Goal: Task Accomplishment & Management: Complete application form

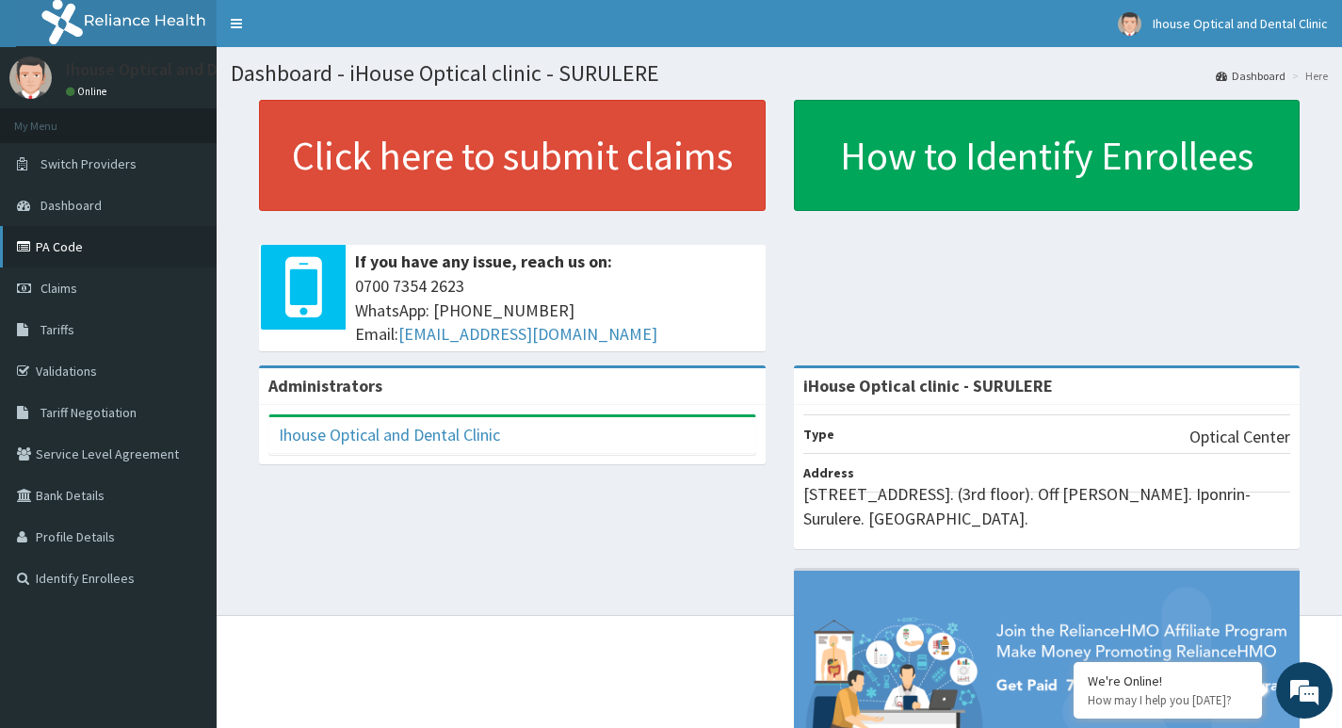
click at [84, 235] on link "PA Code" at bounding box center [108, 246] width 217 height 41
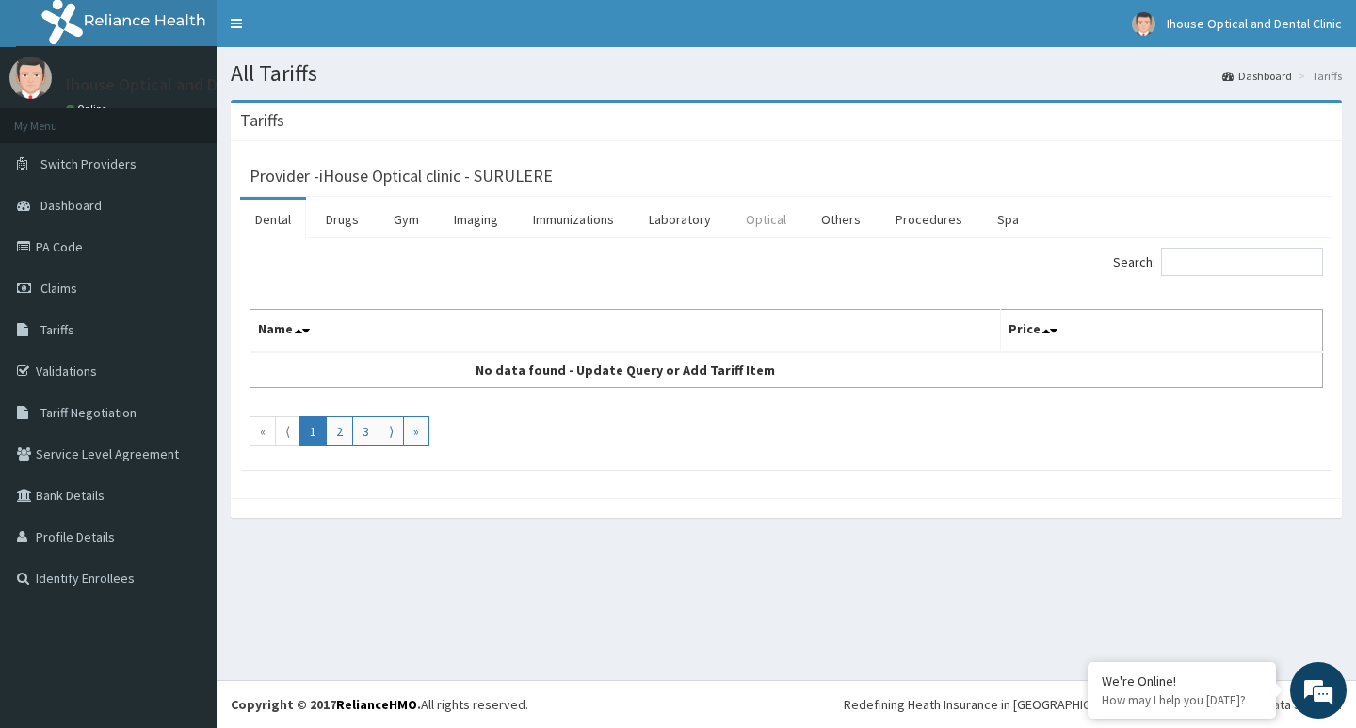
click at [774, 228] on link "Optical" at bounding box center [766, 220] width 71 height 40
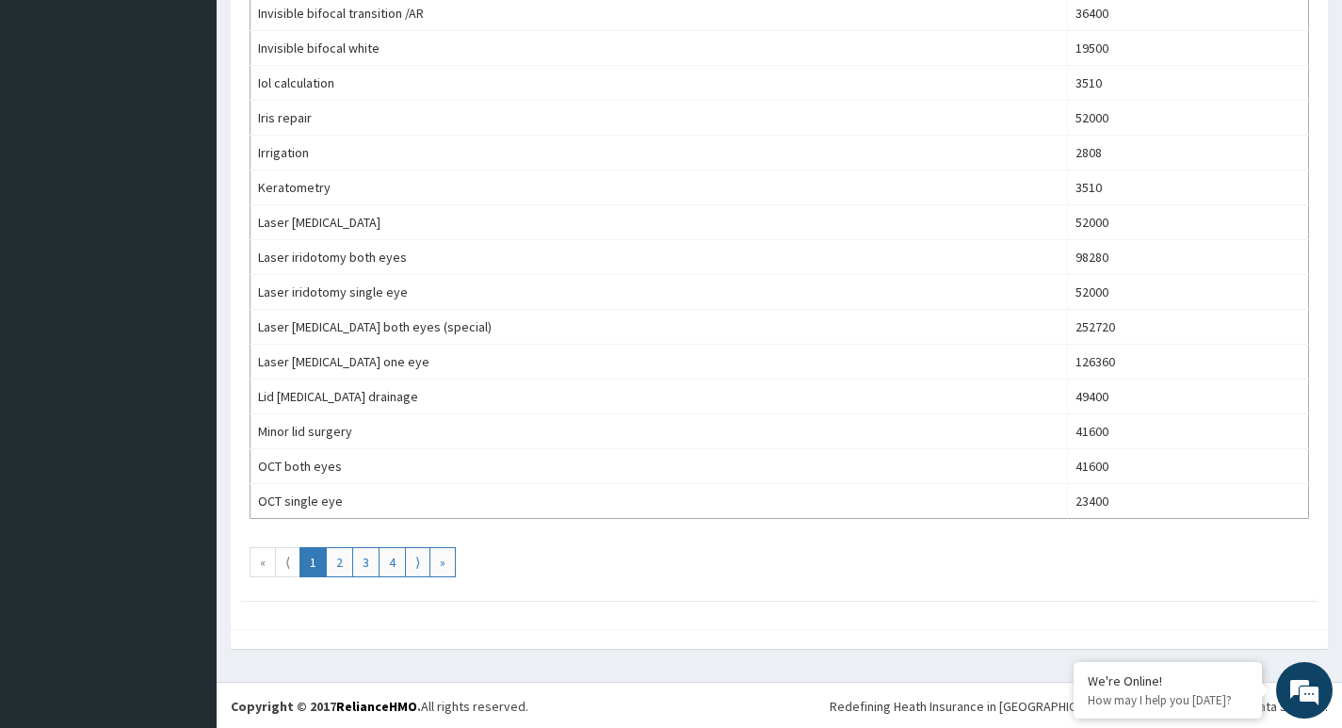
scroll to position [1578, 0]
click at [339, 560] on link "2" at bounding box center [339, 560] width 27 height 30
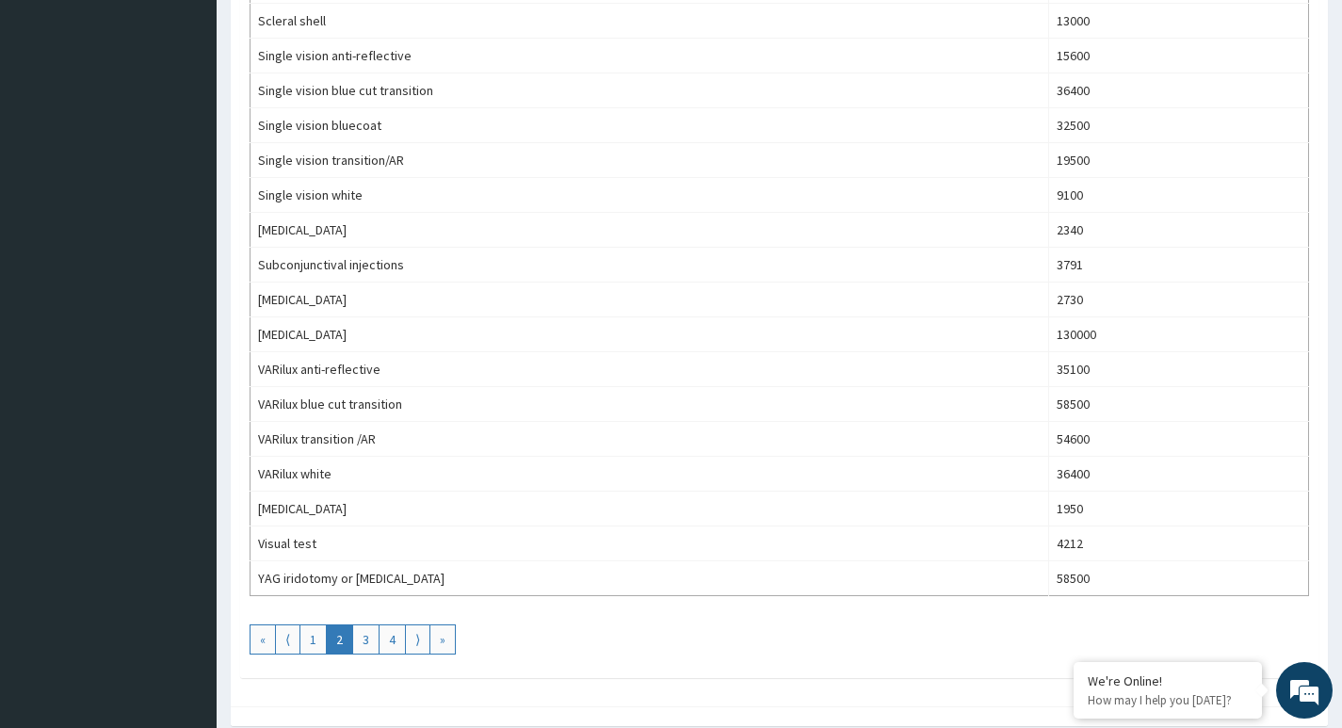
scroll to position [847, 0]
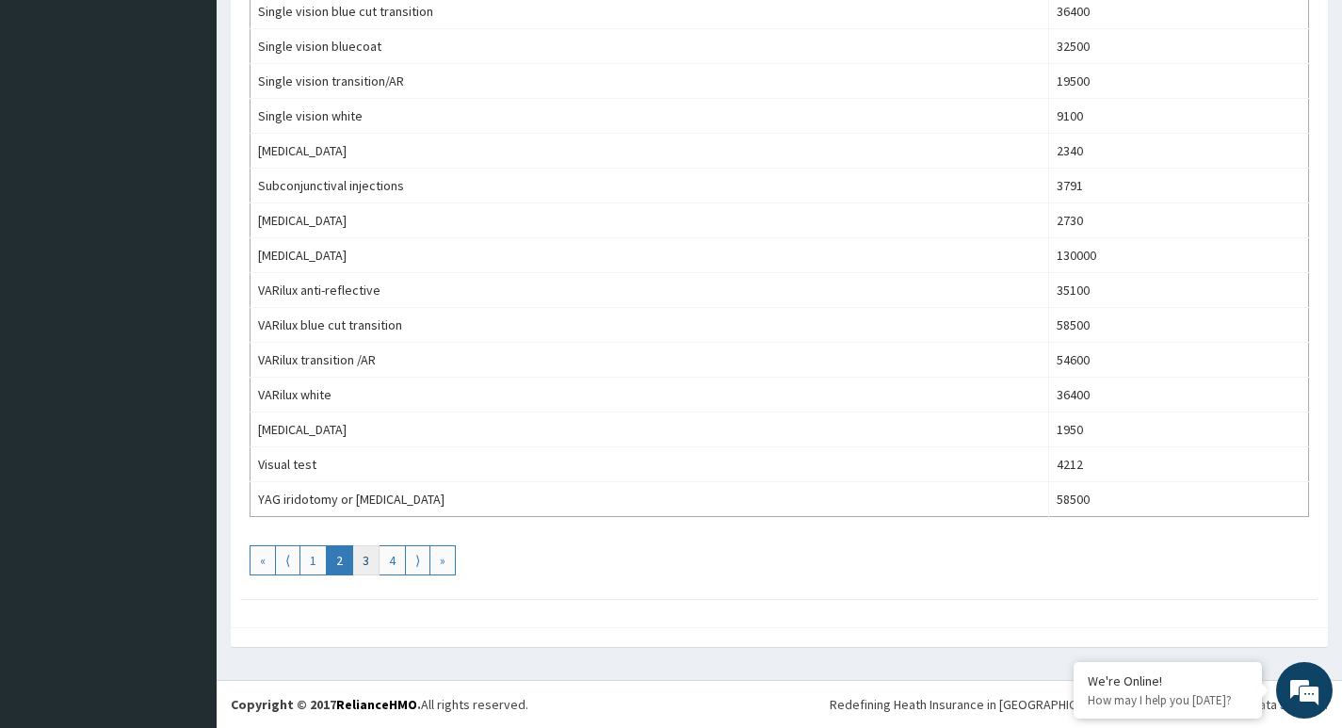
click at [365, 566] on link "3" at bounding box center [365, 560] width 27 height 30
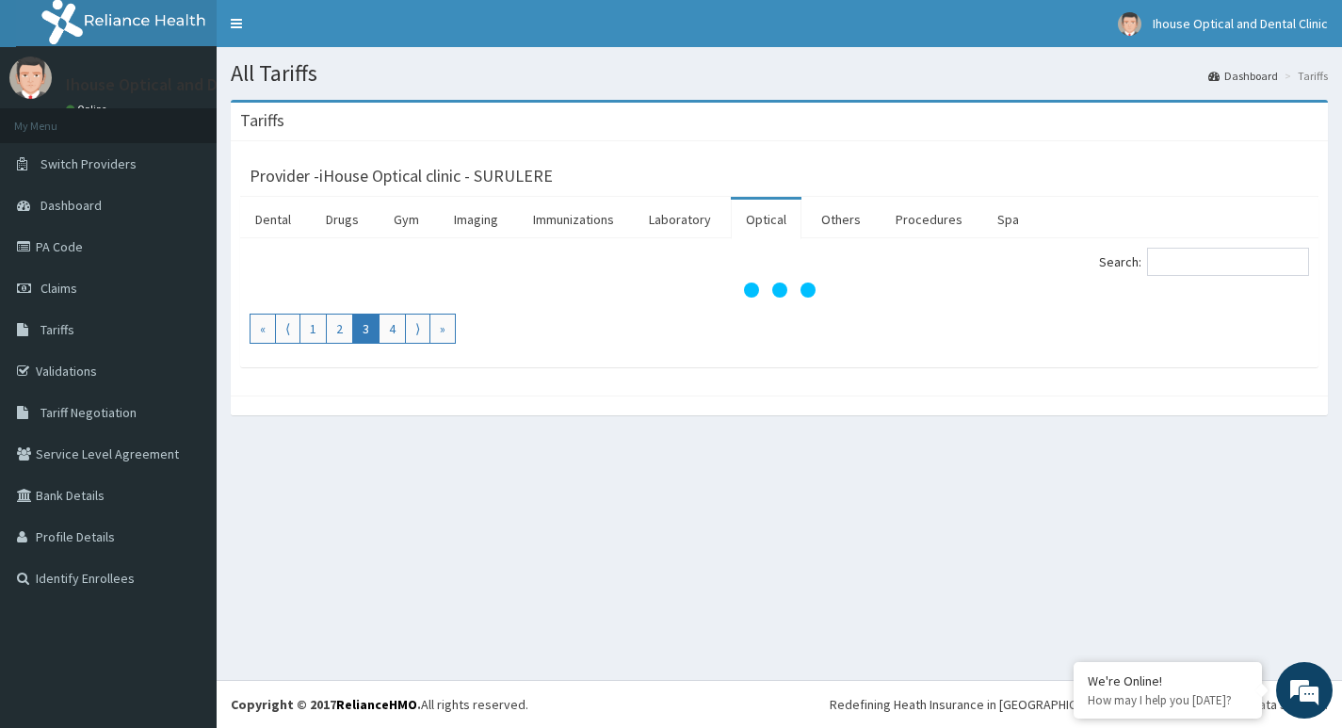
scroll to position [0, 0]
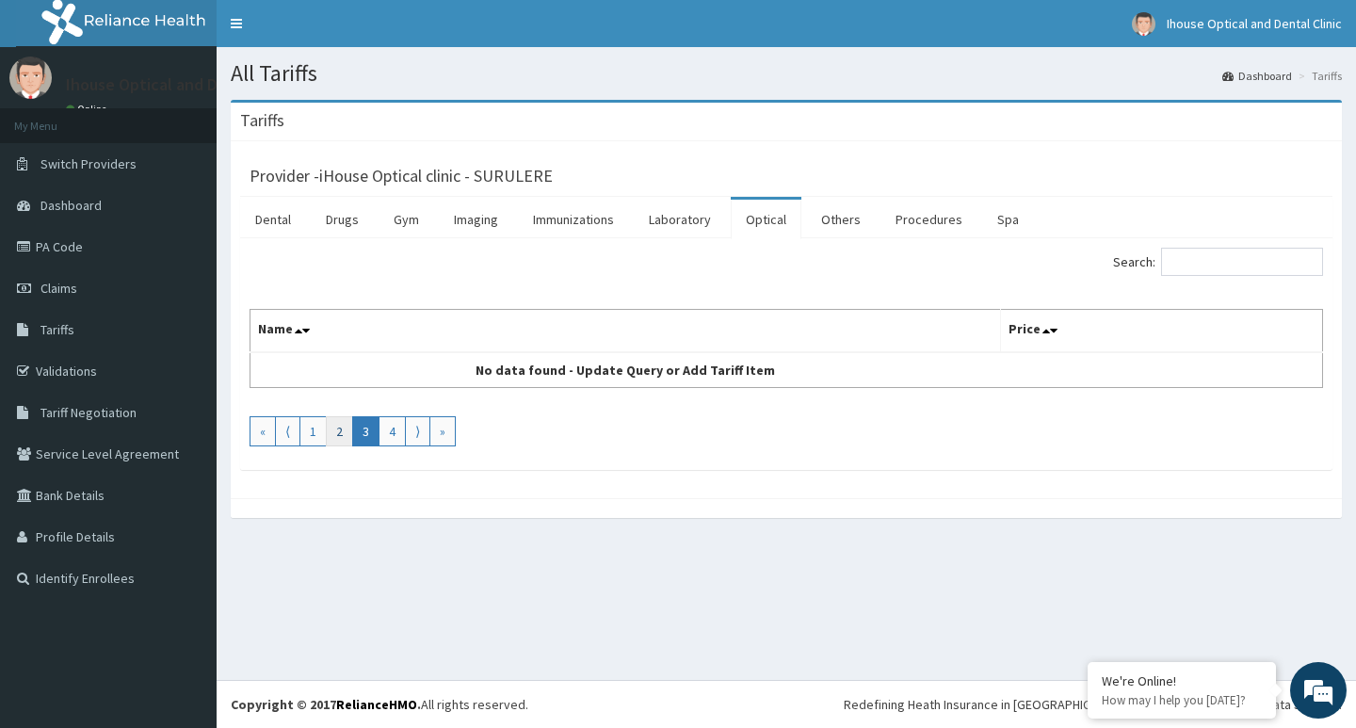
click at [335, 429] on link "2" at bounding box center [339, 431] width 27 height 30
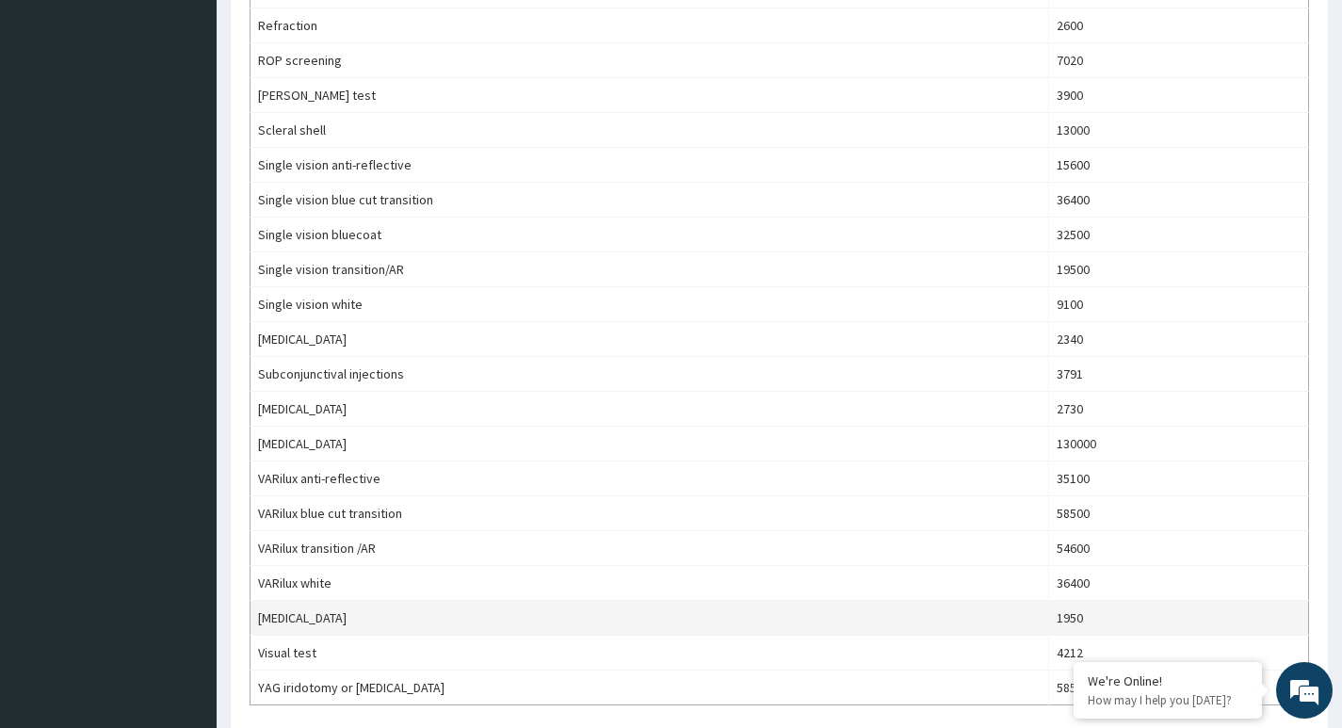
scroll to position [847, 0]
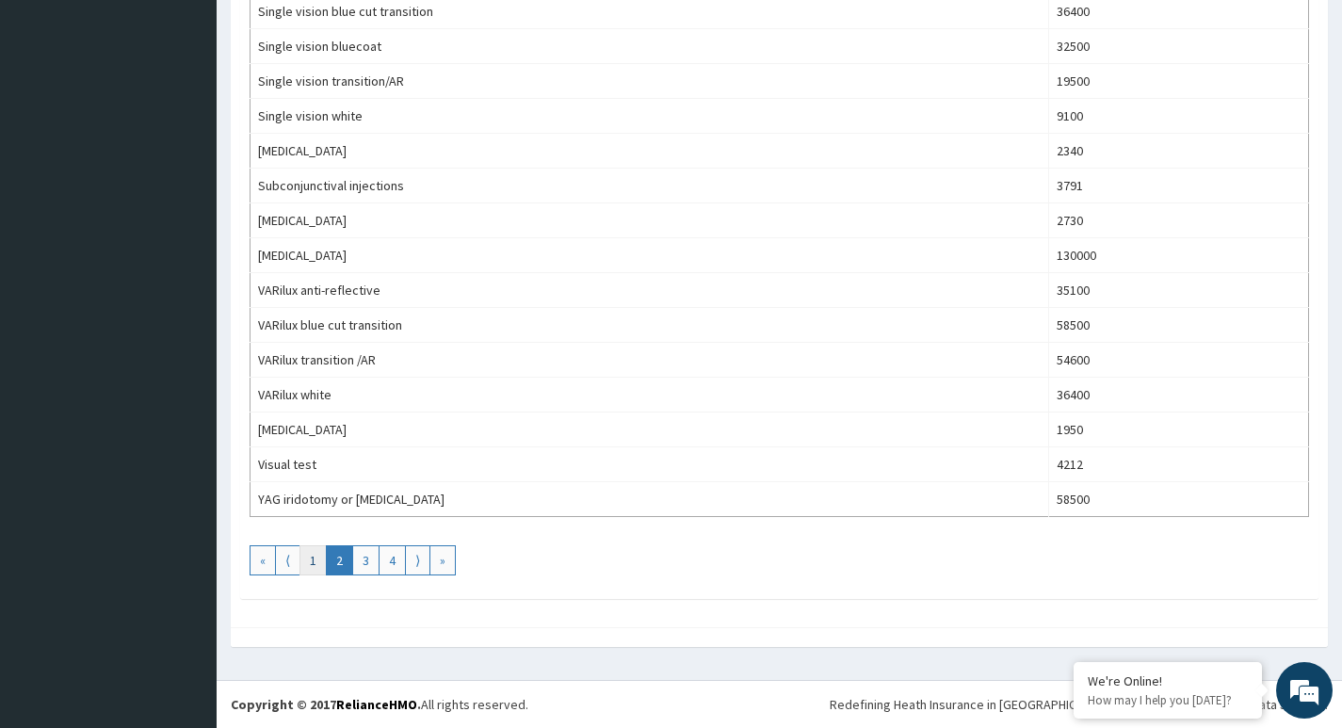
click at [313, 553] on link "1" at bounding box center [312, 560] width 27 height 30
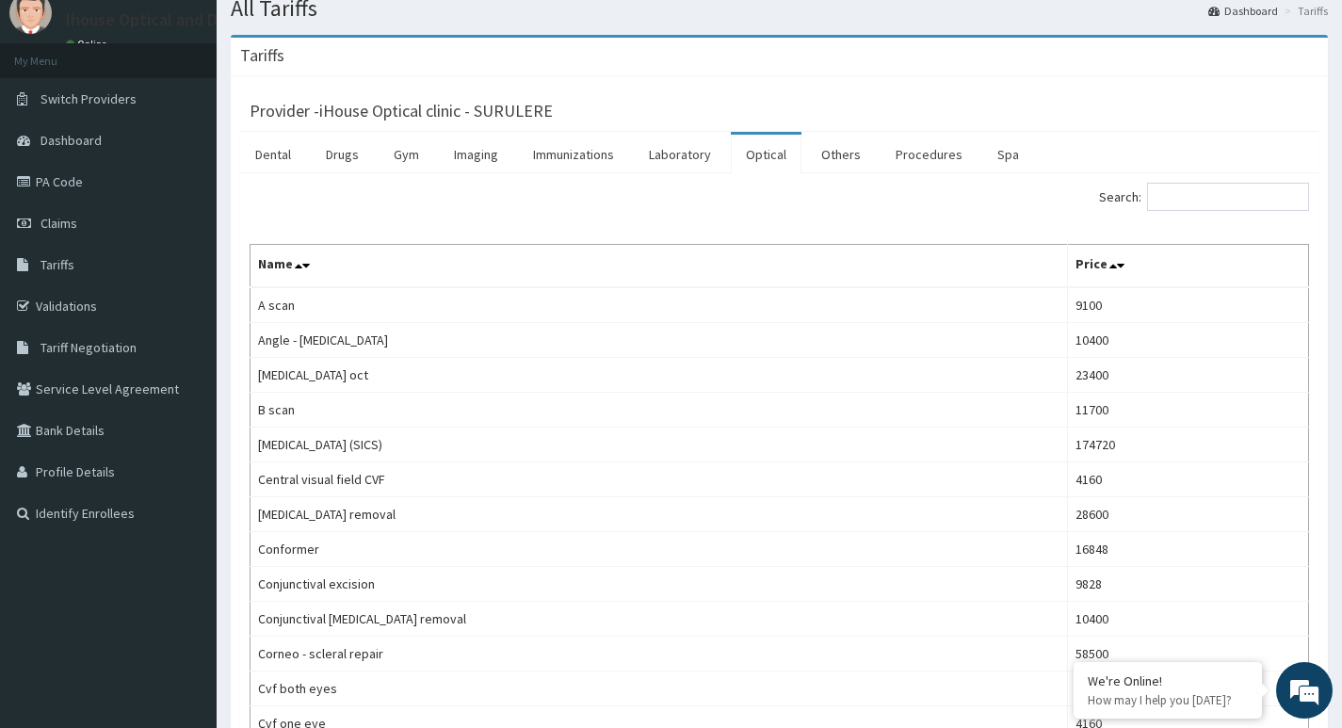
scroll to position [0, 0]
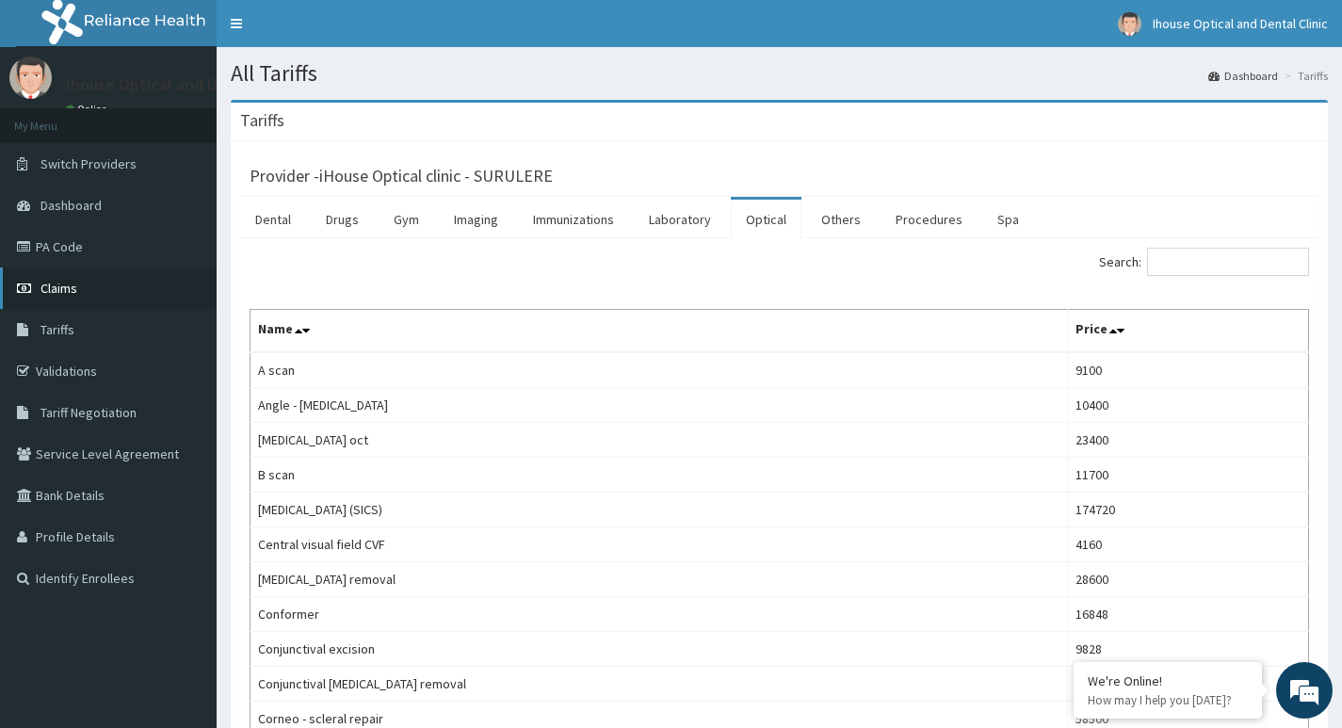
click at [89, 299] on link "Claims" at bounding box center [108, 287] width 217 height 41
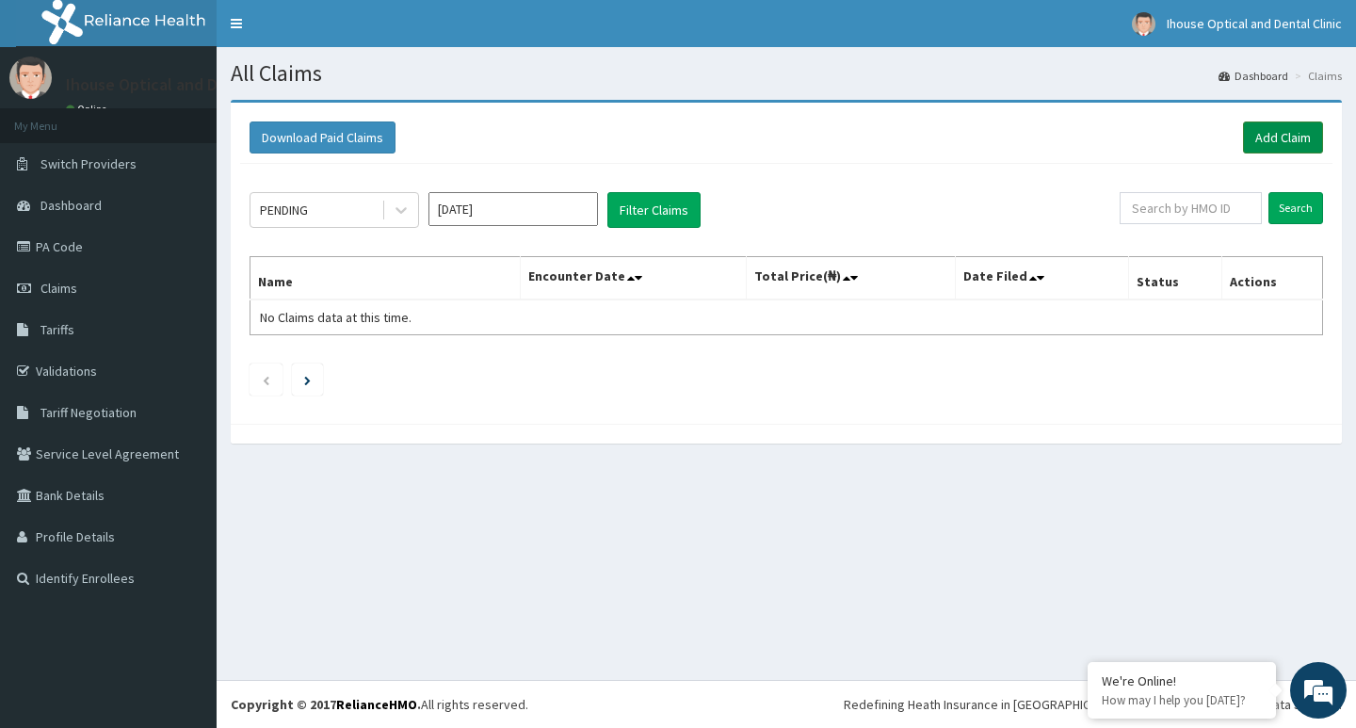
click at [1254, 137] on link "Add Claim" at bounding box center [1283, 137] width 80 height 32
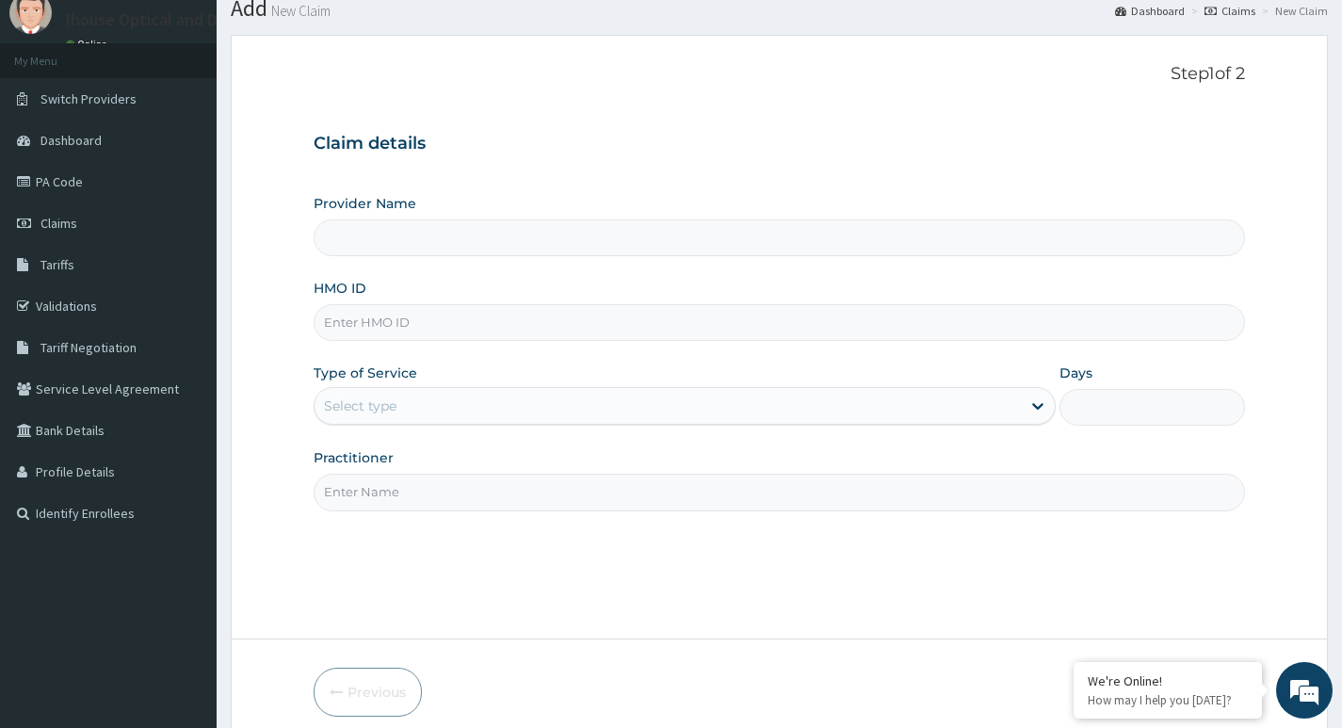
scroll to position [145, 0]
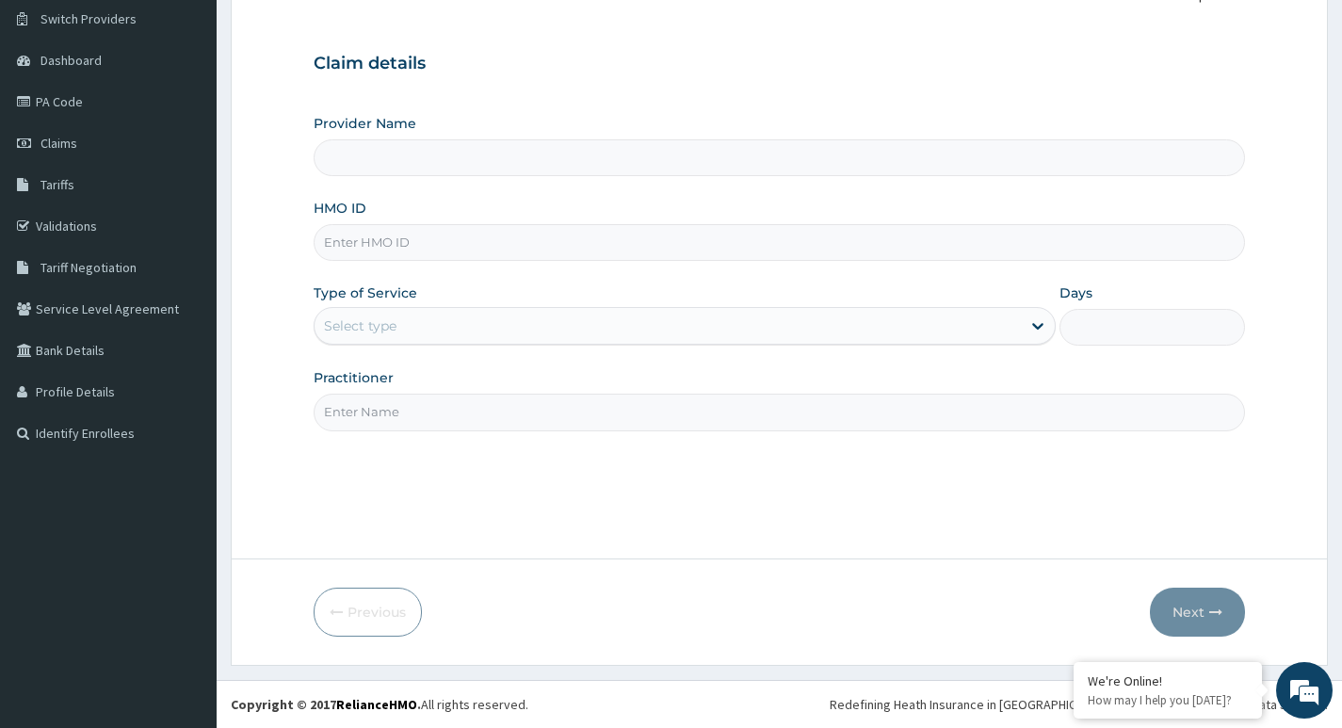
click at [417, 249] on input "HMO ID" at bounding box center [779, 242] width 931 height 37
type input "iHouse Optical clinic - SURULERE"
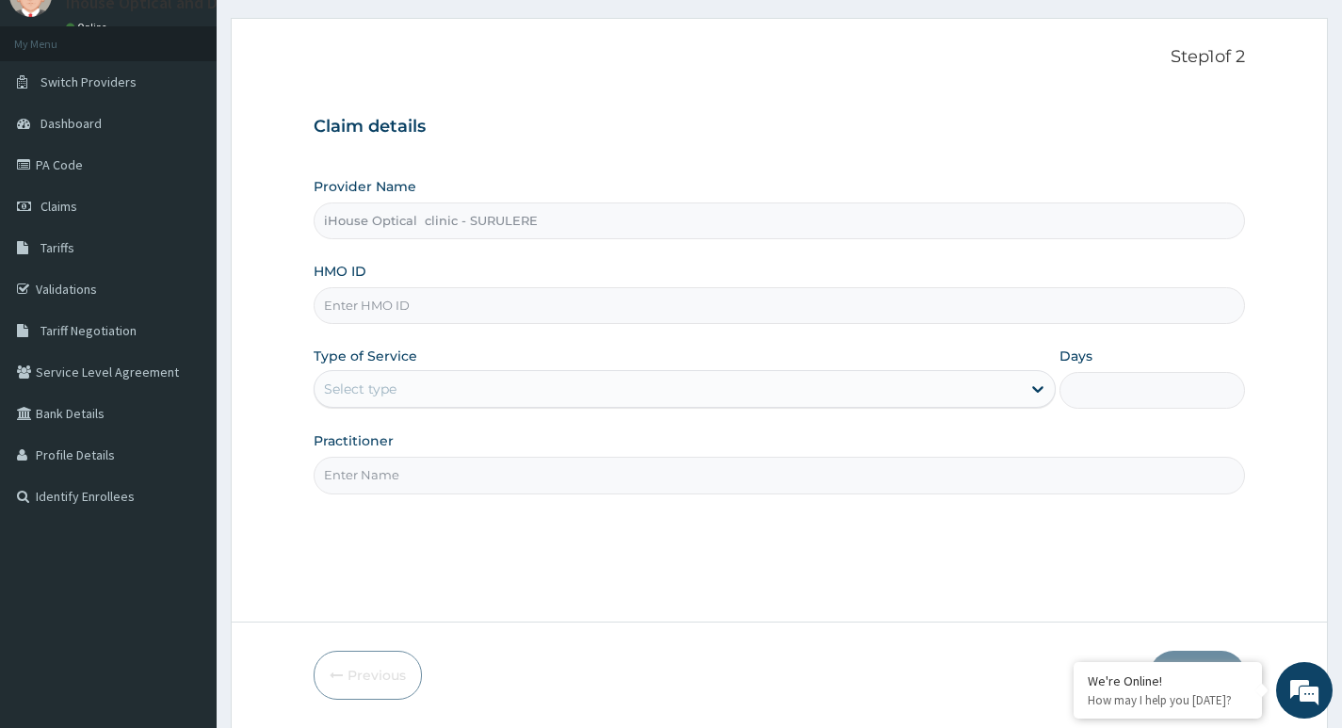
scroll to position [0, 0]
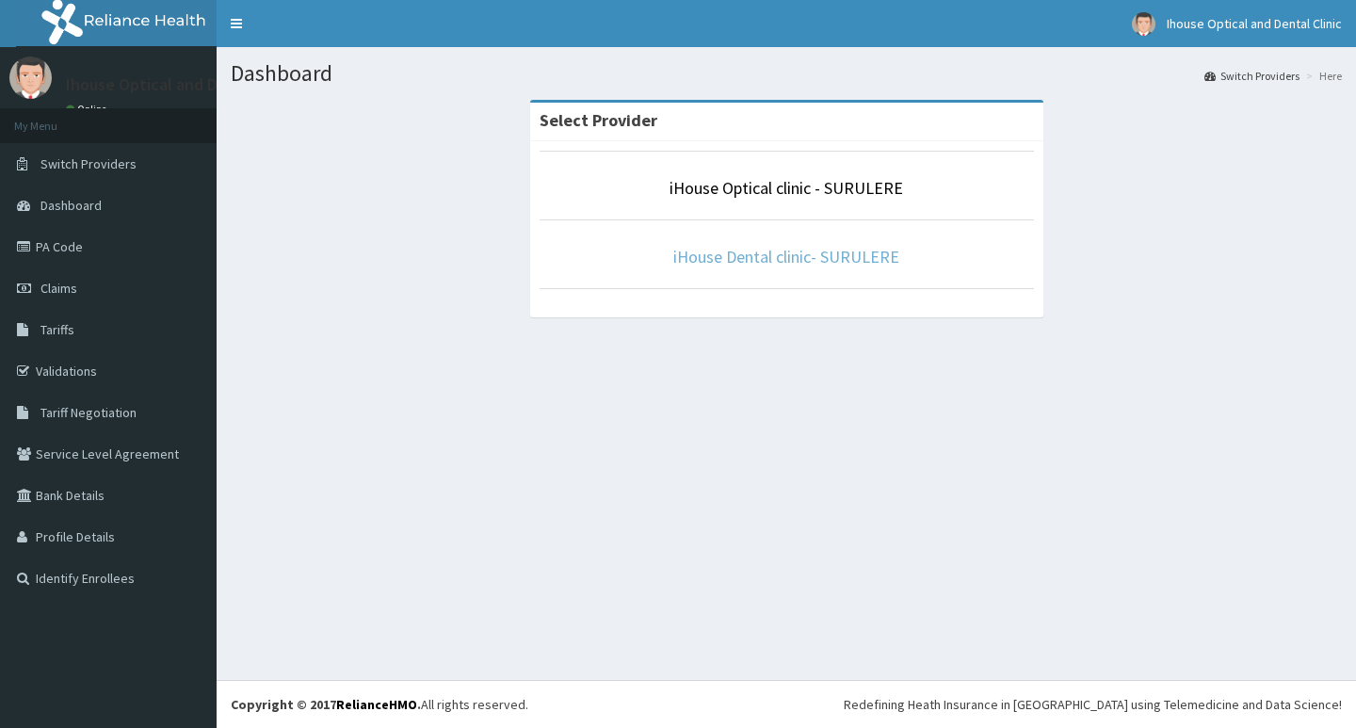
click at [811, 262] on link "iHouse Dental clinic- SURULERE" at bounding box center [786, 257] width 226 height 22
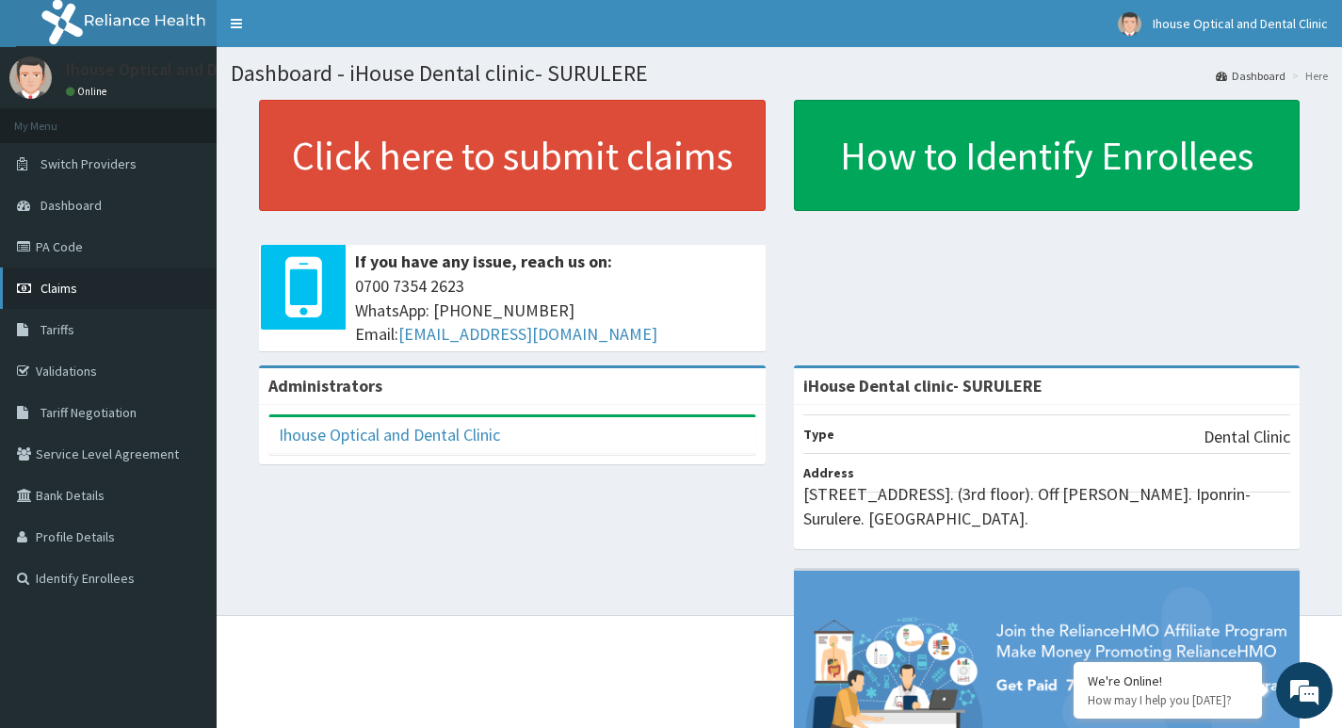
click at [84, 291] on link "Claims" at bounding box center [108, 287] width 217 height 41
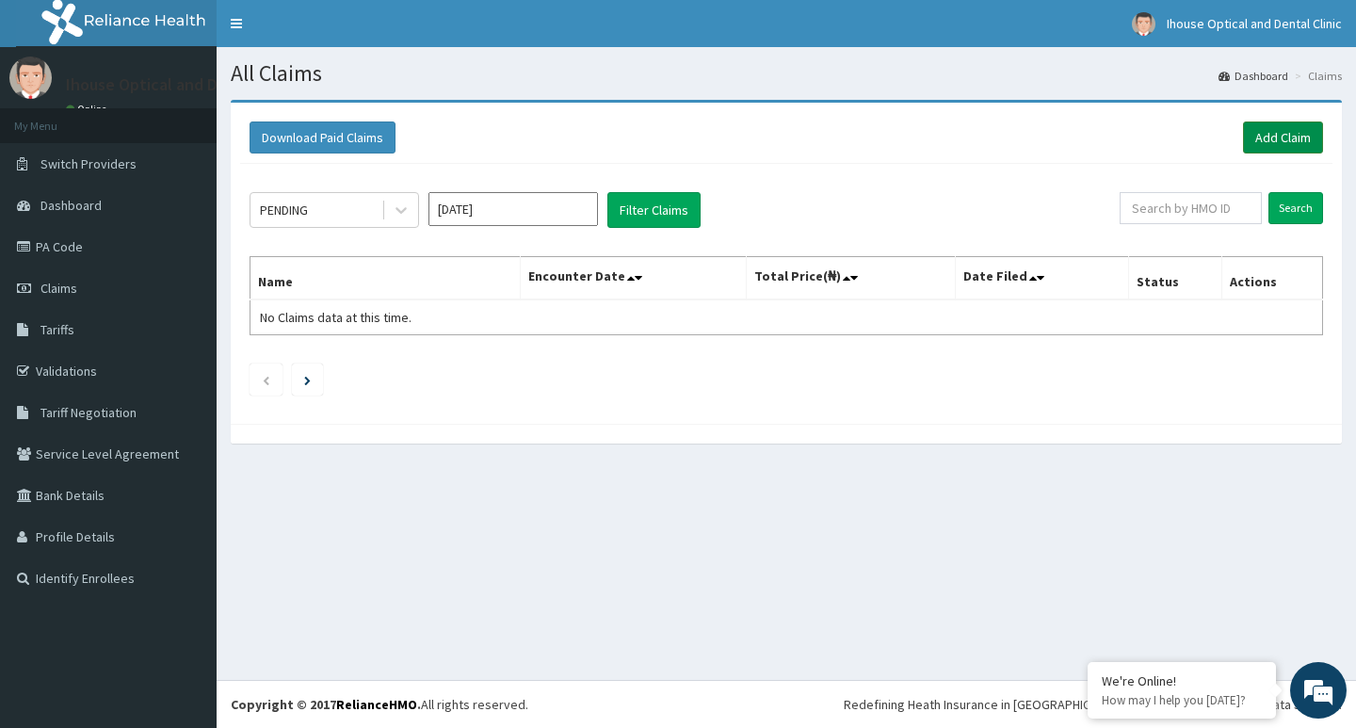
click at [1272, 137] on link "Add Claim" at bounding box center [1283, 137] width 80 height 32
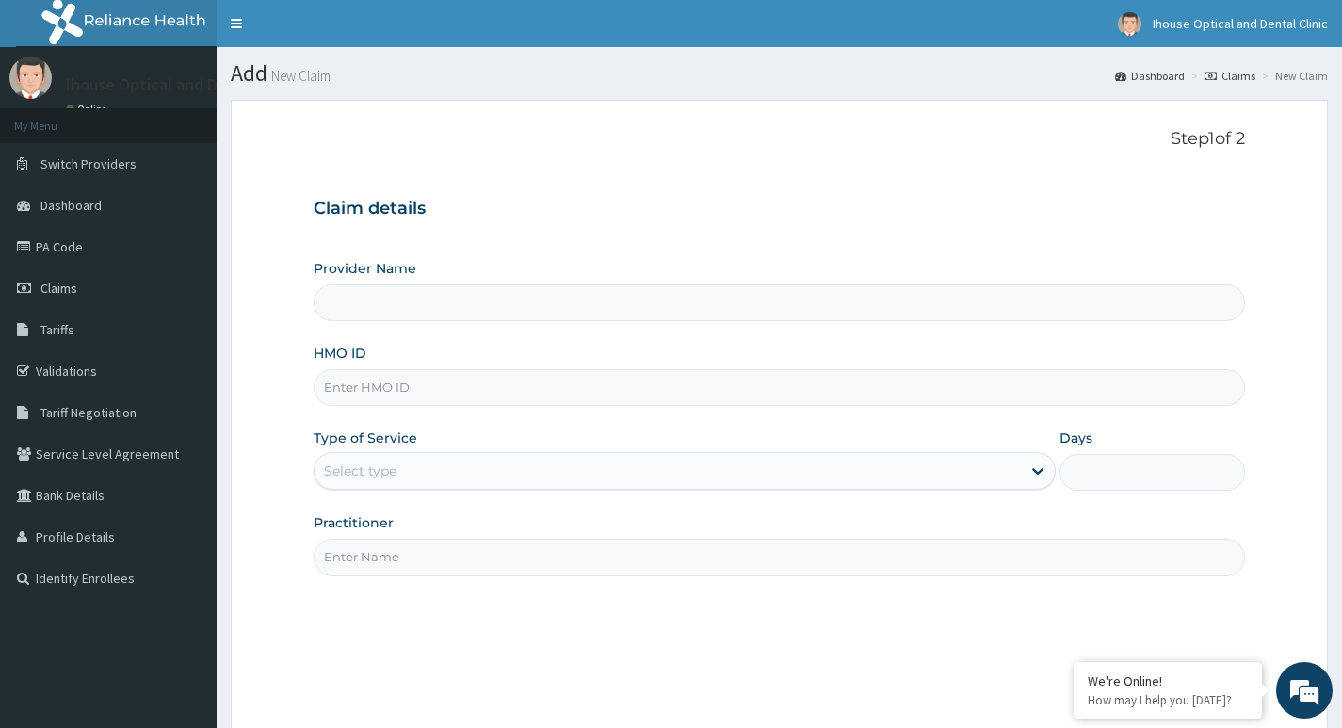
click at [393, 392] on input "HMO ID" at bounding box center [779, 387] width 931 height 37
type input "iHouse Dental clinic- SURULERE"
paste input "ARM/10011/C"
type input "ARM/10011/C"
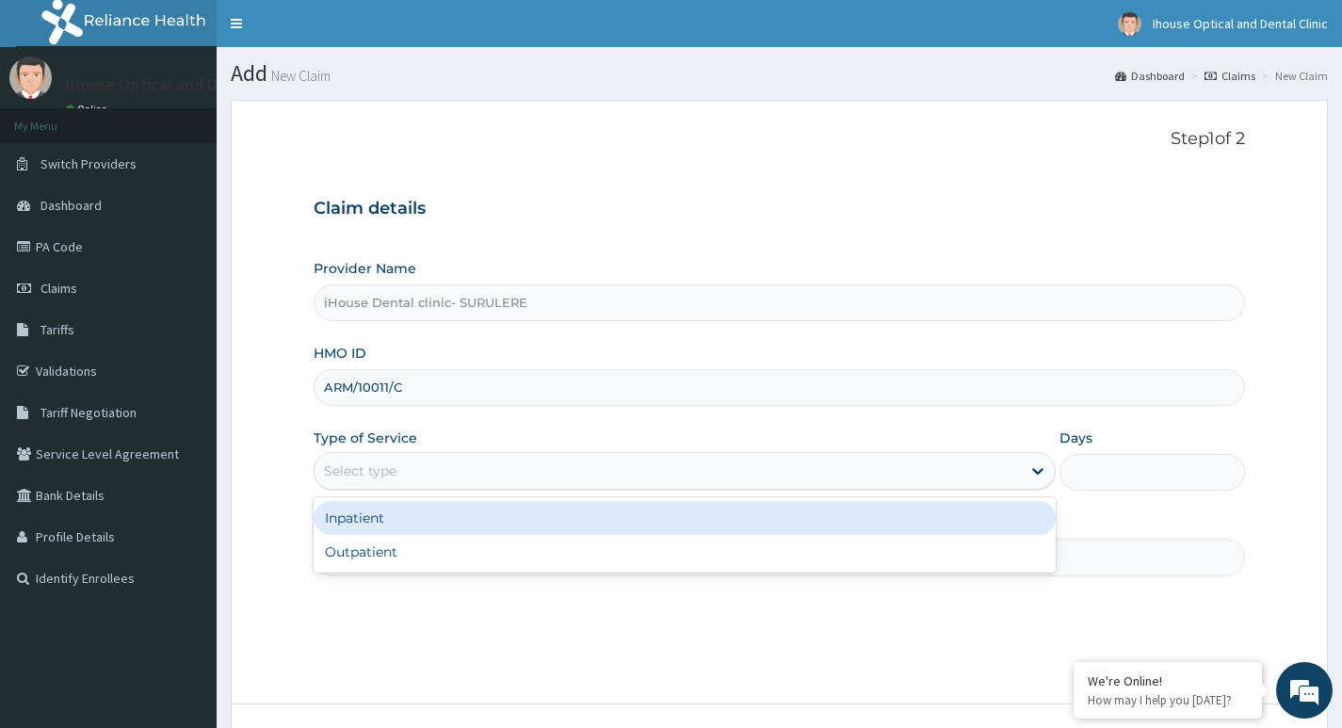
click at [433, 470] on div "Select type" at bounding box center [668, 471] width 706 height 30
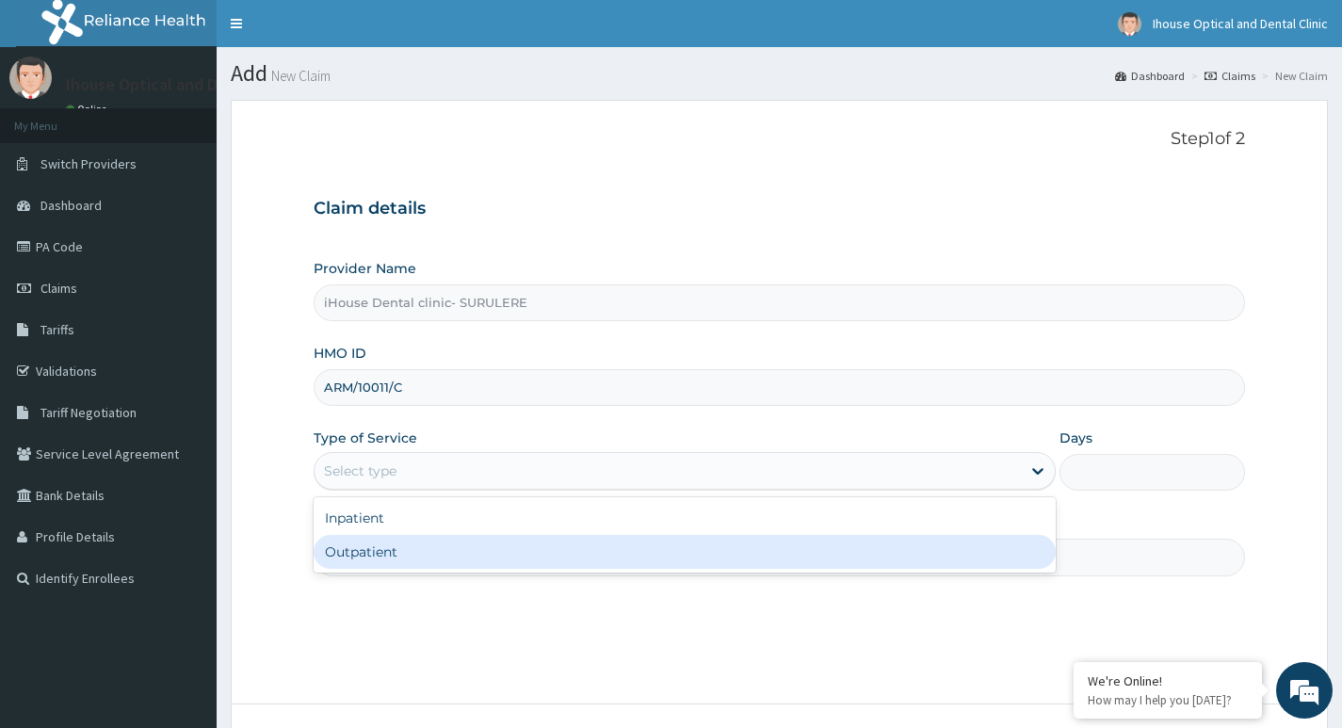
click at [414, 554] on div "Outpatient" at bounding box center [685, 552] width 742 height 34
type input "1"
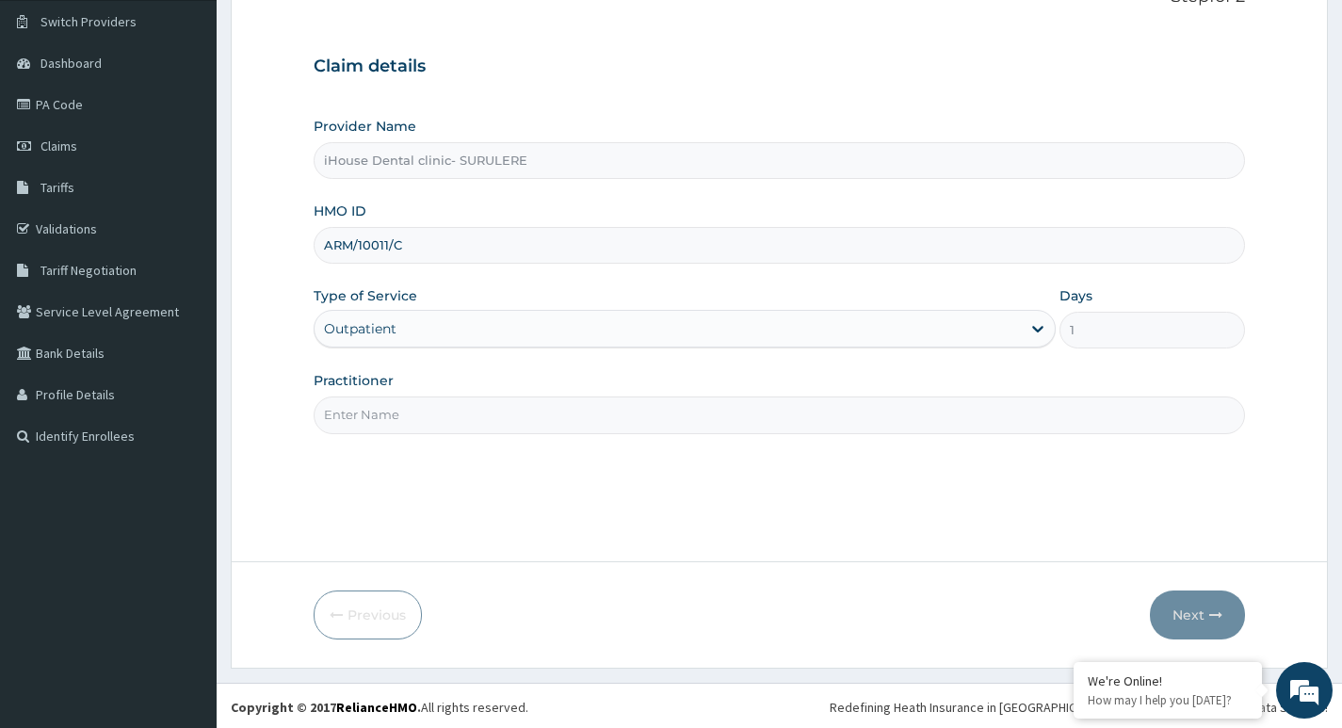
scroll to position [145, 0]
click at [382, 408] on input "Practitioner" at bounding box center [779, 412] width 931 height 37
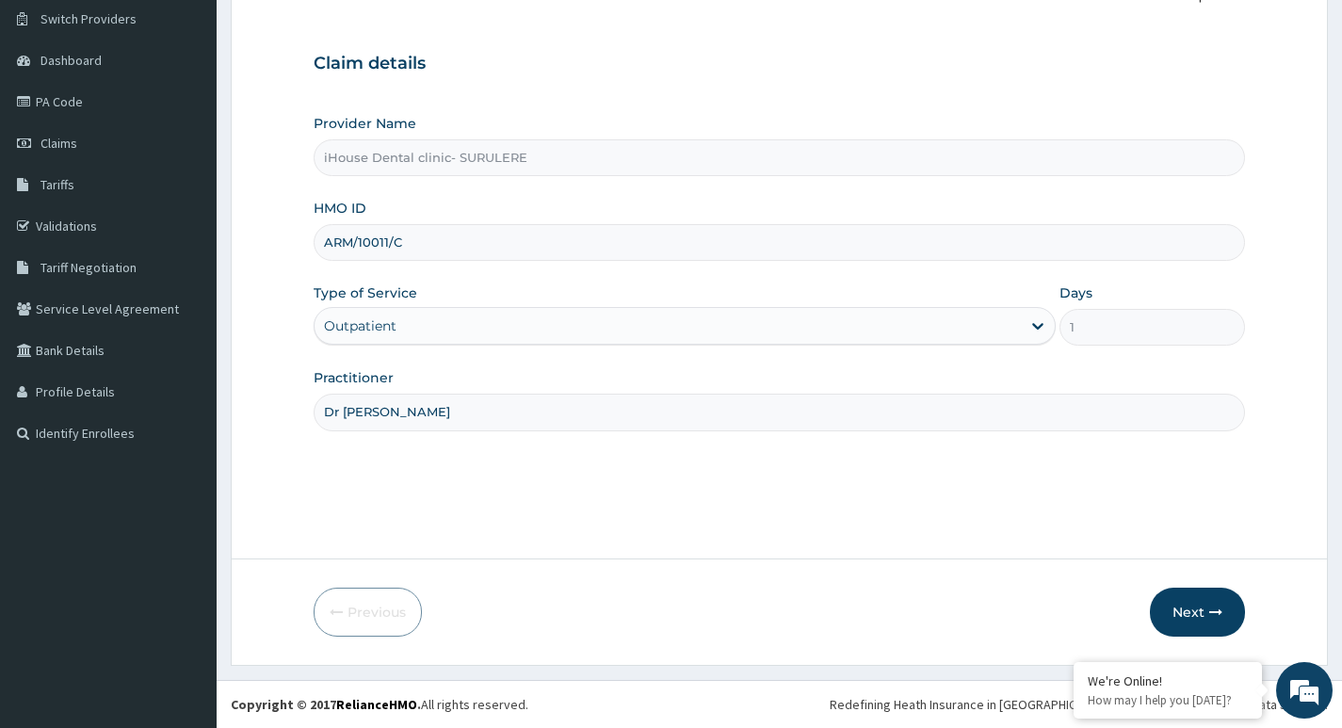
scroll to position [0, 0]
type input "Dr Oge"
click at [1182, 597] on button "Next" at bounding box center [1197, 612] width 95 height 49
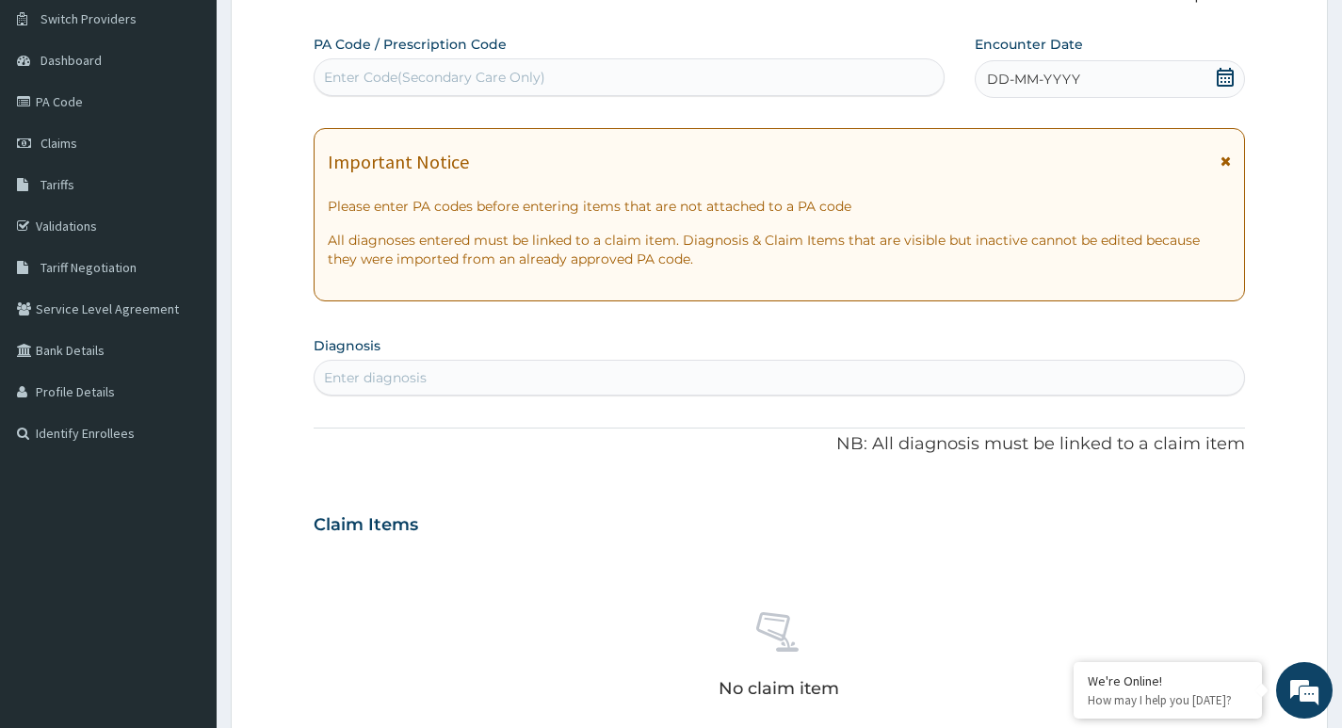
click at [1186, 606] on div "No claim item" at bounding box center [779, 658] width 931 height 217
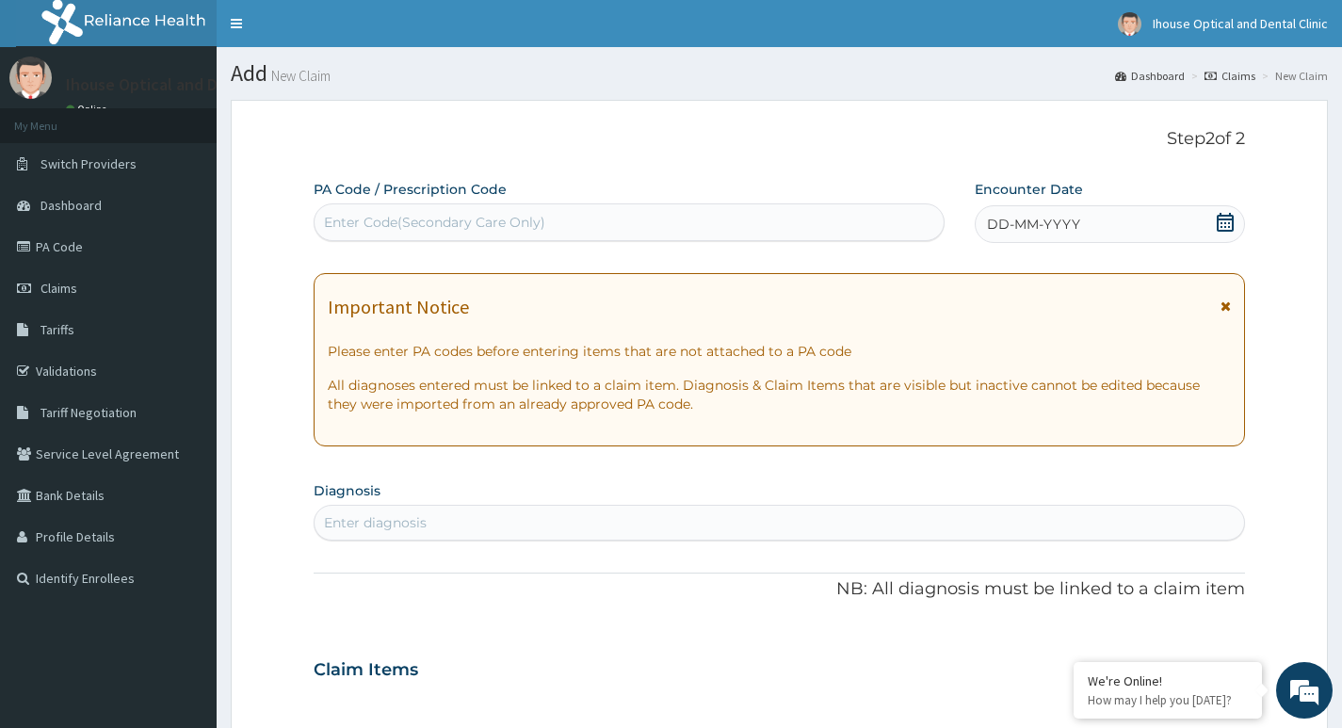
click at [368, 225] on div "Enter Code(Secondary Care Only)" at bounding box center [434, 222] width 221 height 19
paste input "PA/5AF345"
type input "PA/5AF345"
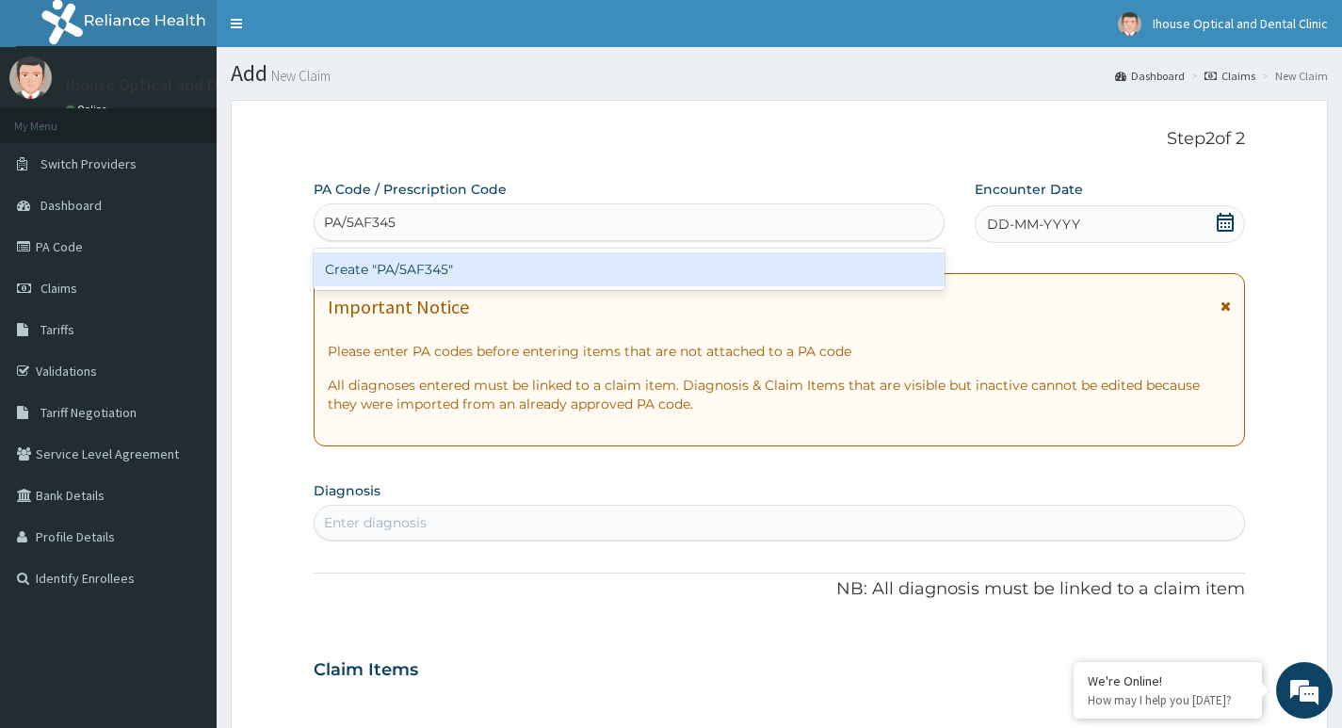
click at [382, 262] on div "Create "PA/5AF345"" at bounding box center [629, 269] width 631 height 34
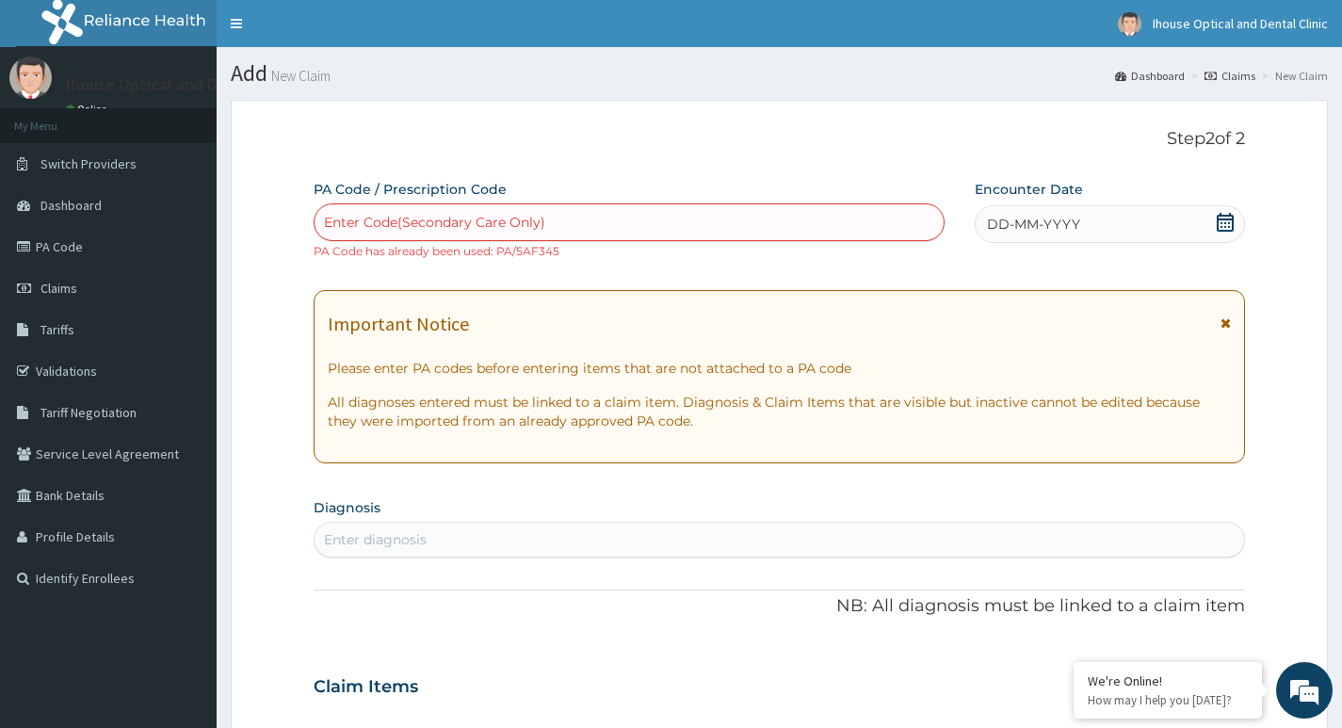
click at [1240, 77] on link "Claims" at bounding box center [1230, 76] width 51 height 16
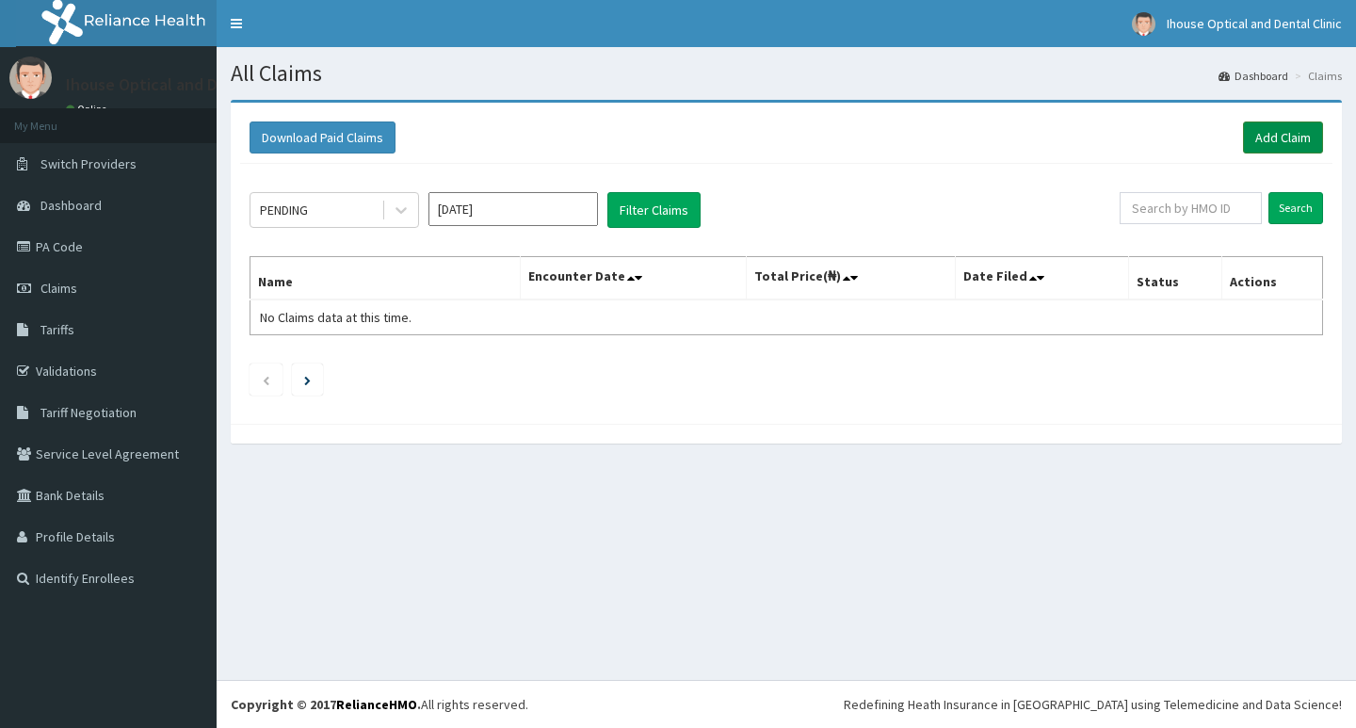
click at [1283, 143] on link "Add Claim" at bounding box center [1283, 137] width 80 height 32
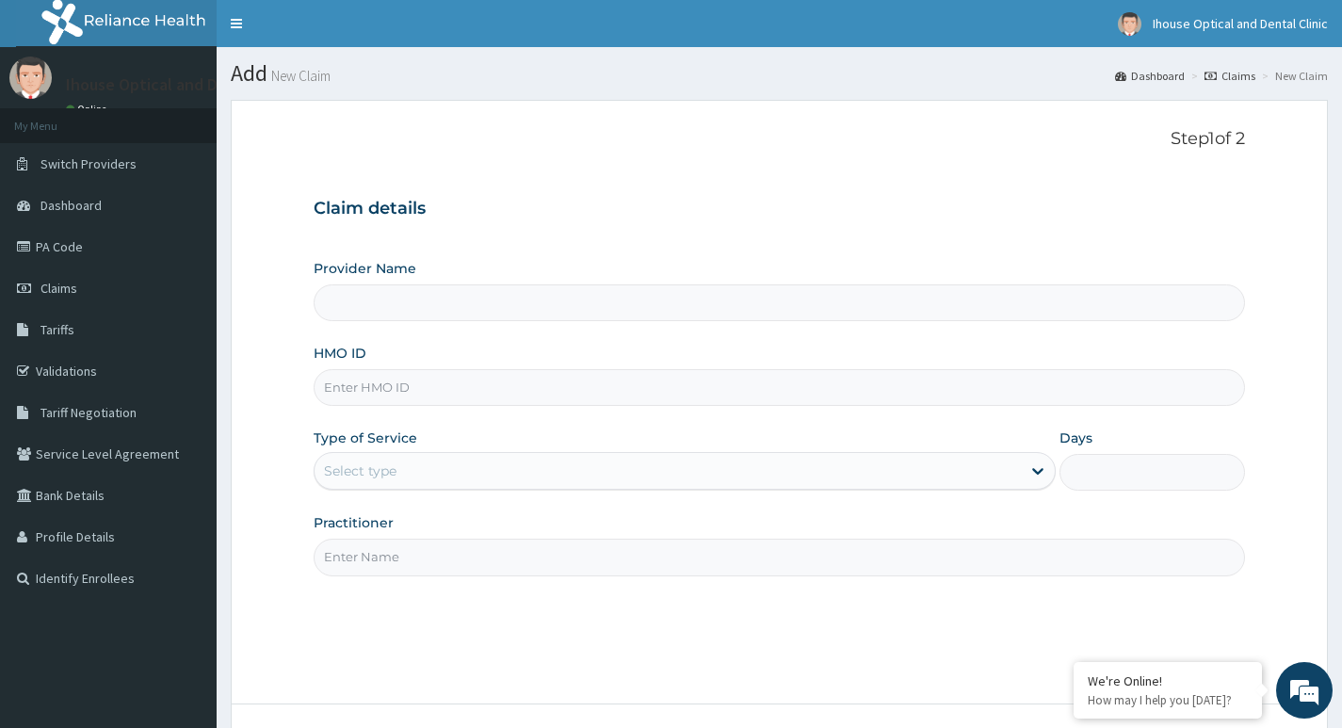
click at [384, 387] on input "HMO ID" at bounding box center [779, 387] width 931 height 37
type input "iHouse Dental clinic- SURULERE"
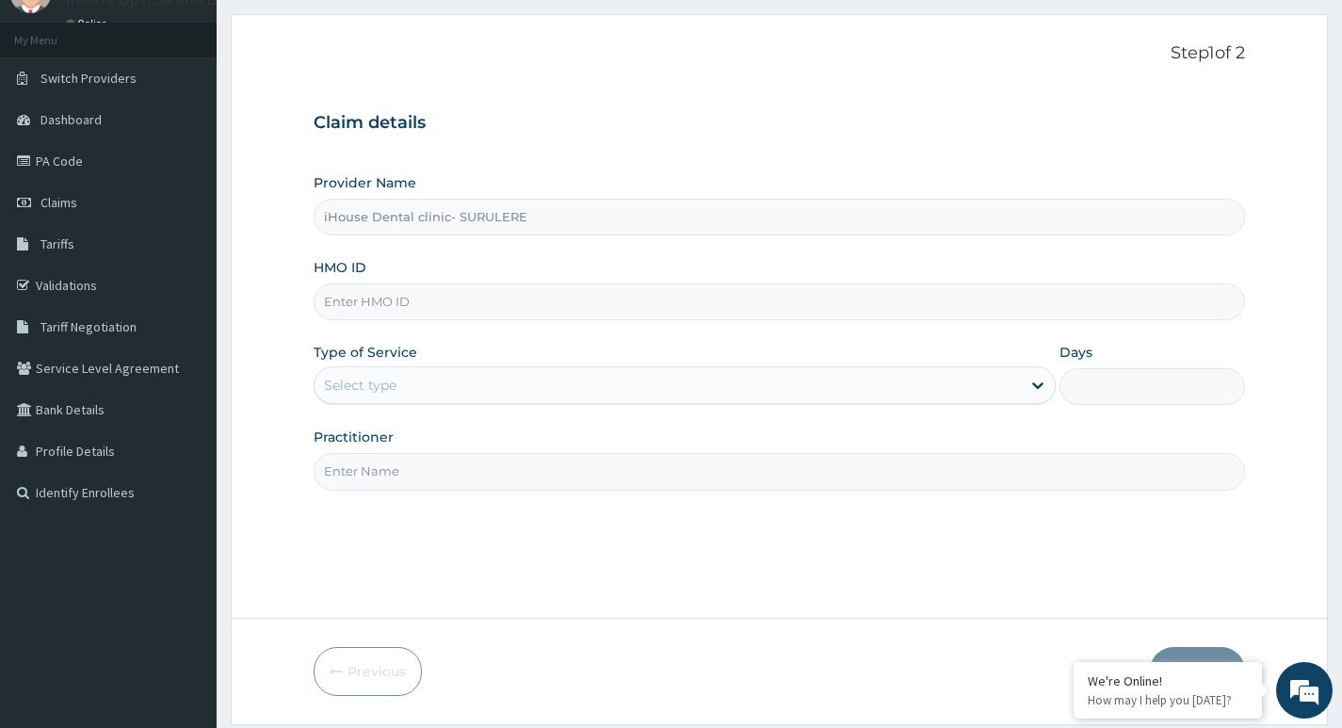
scroll to position [94, 0]
